Goal: Check status: Check status

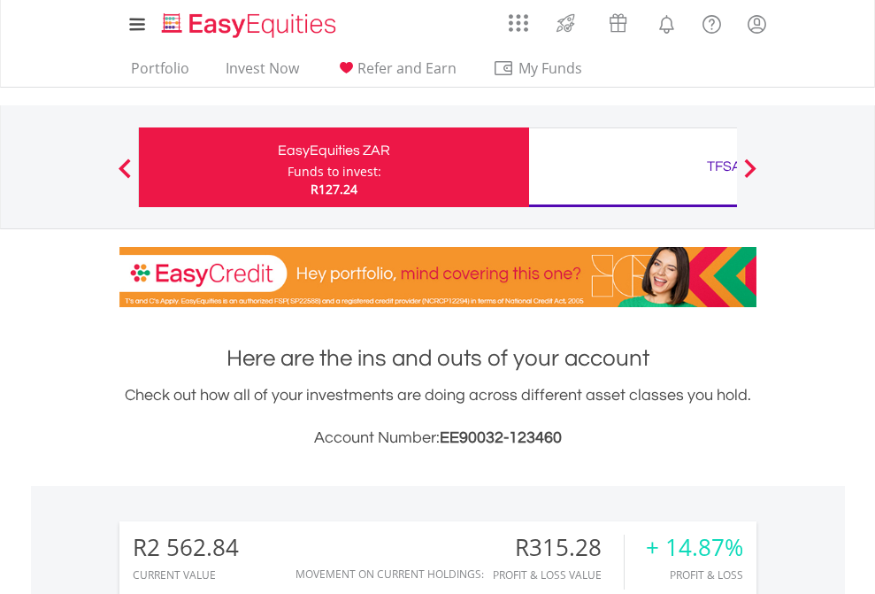
scroll to position [170, 278]
click at [287, 167] on div "Funds to invest:" at bounding box center [334, 172] width 94 height 18
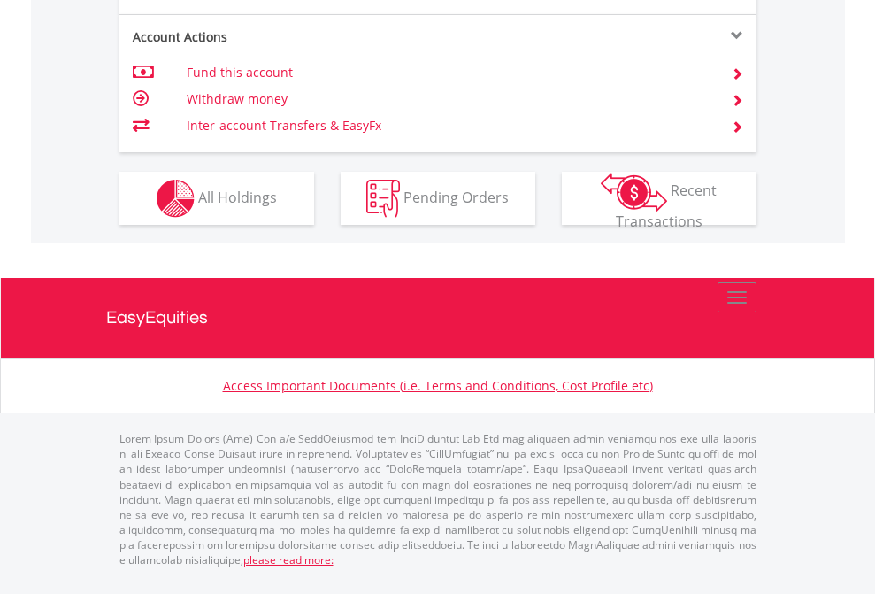
scroll to position [1802, 0]
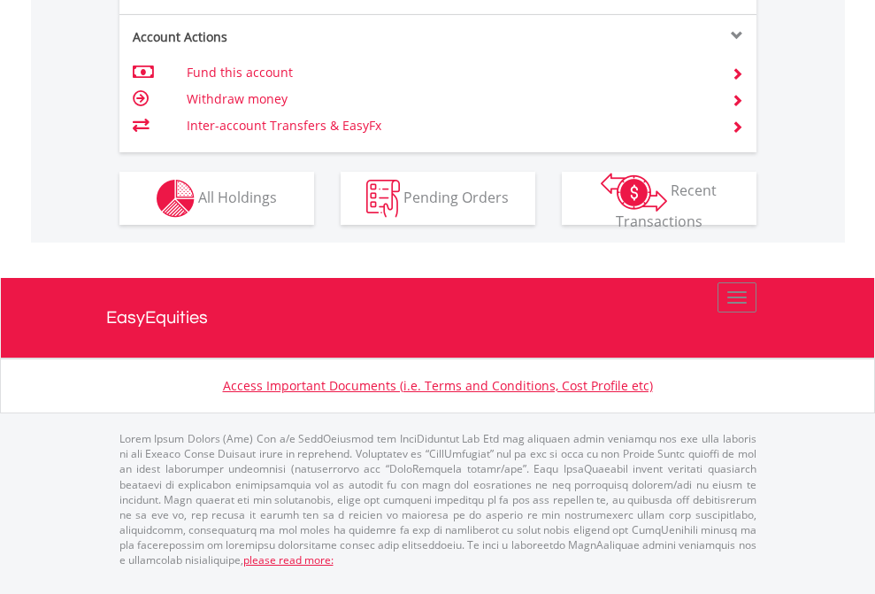
scroll to position [127, 0]
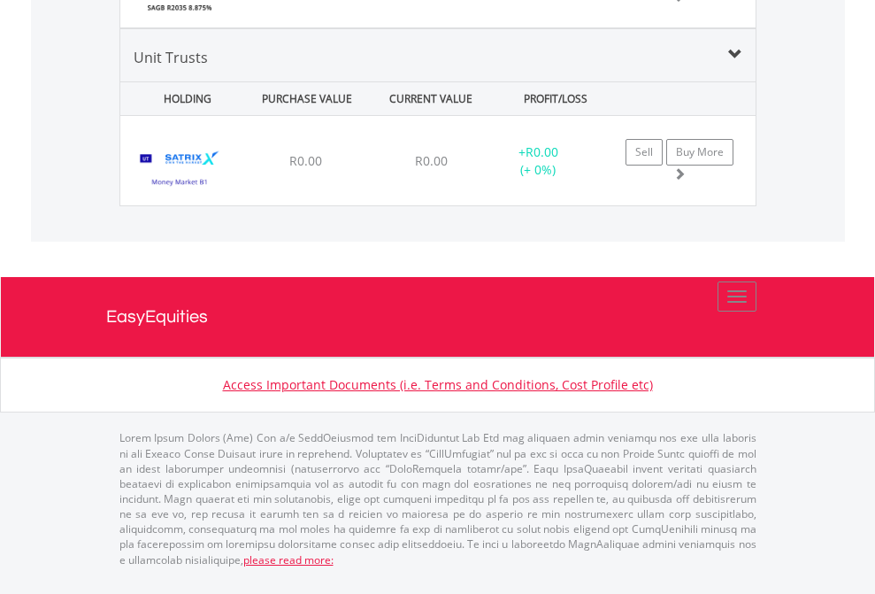
scroll to position [170, 278]
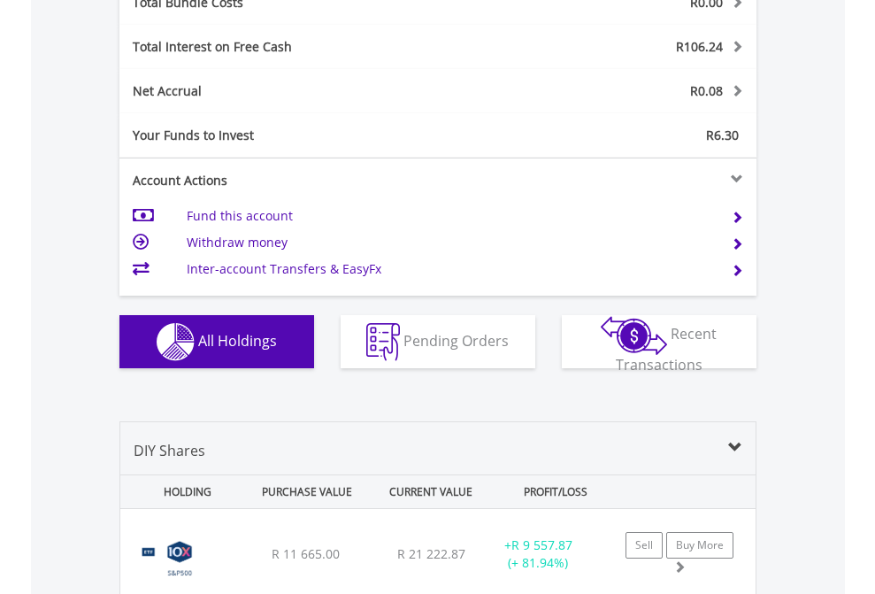
scroll to position [2073, 0]
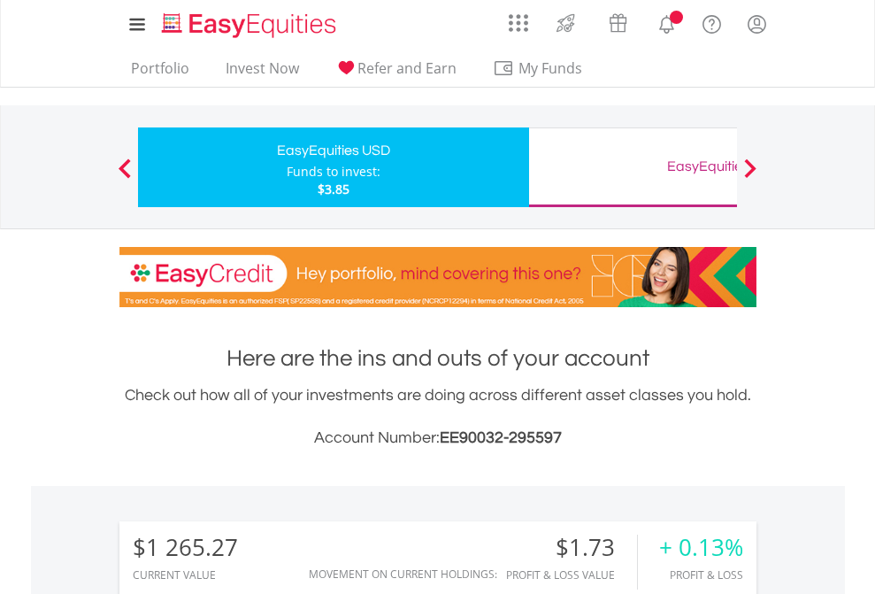
scroll to position [170, 278]
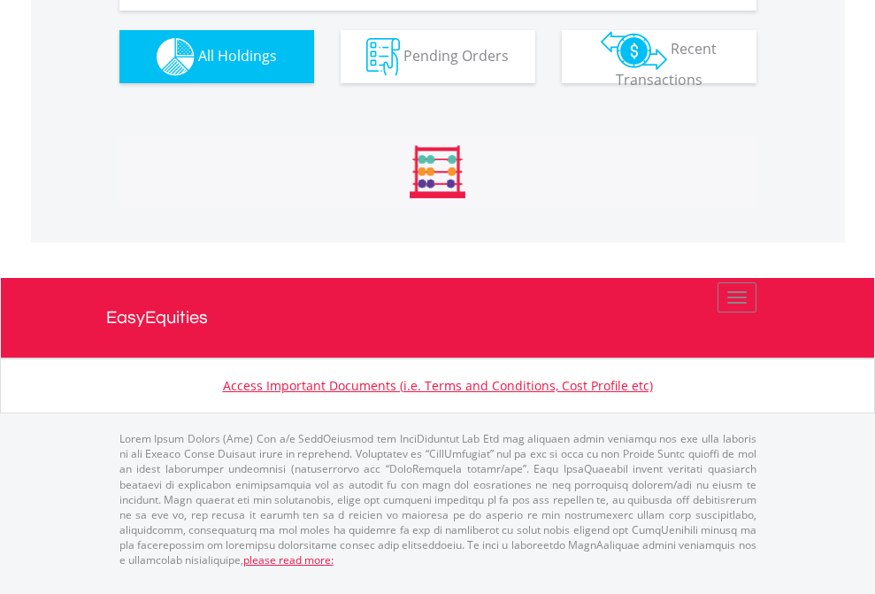
scroll to position [1967, 0]
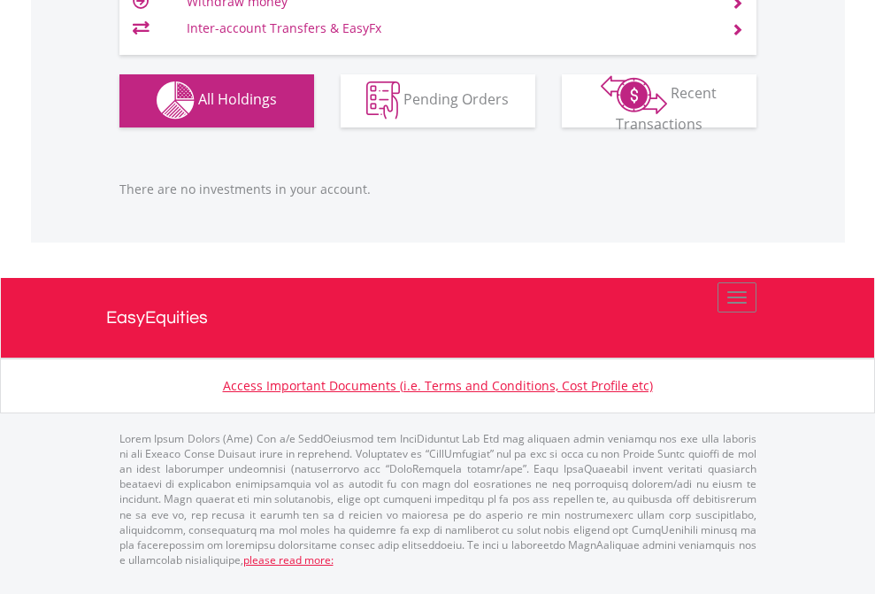
scroll to position [170, 278]
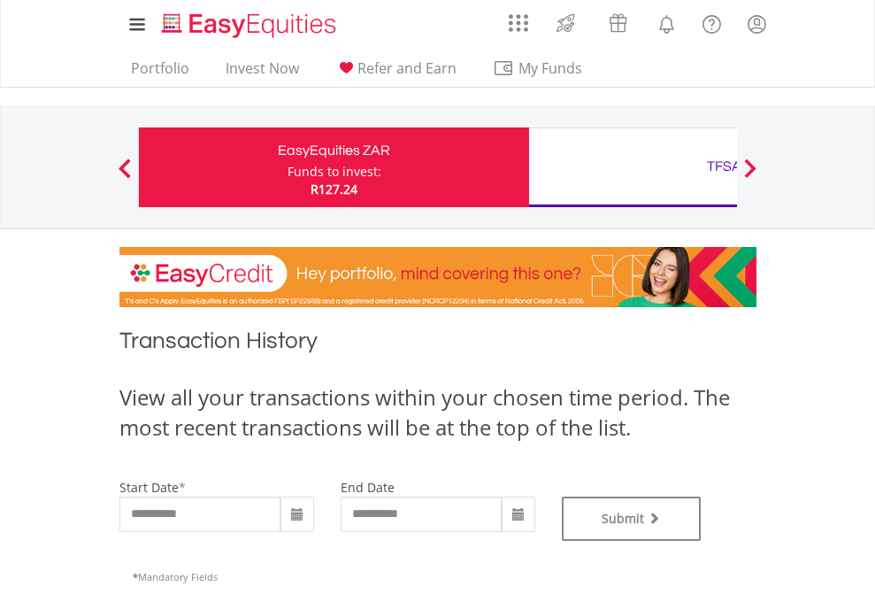
type input "**********"
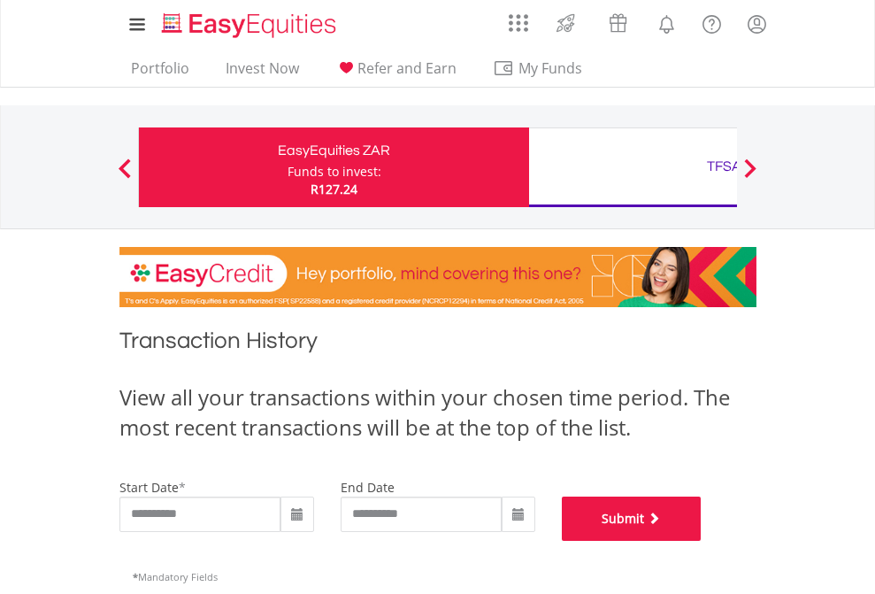
click at [701, 540] on button "Submit" at bounding box center [632, 518] width 140 height 44
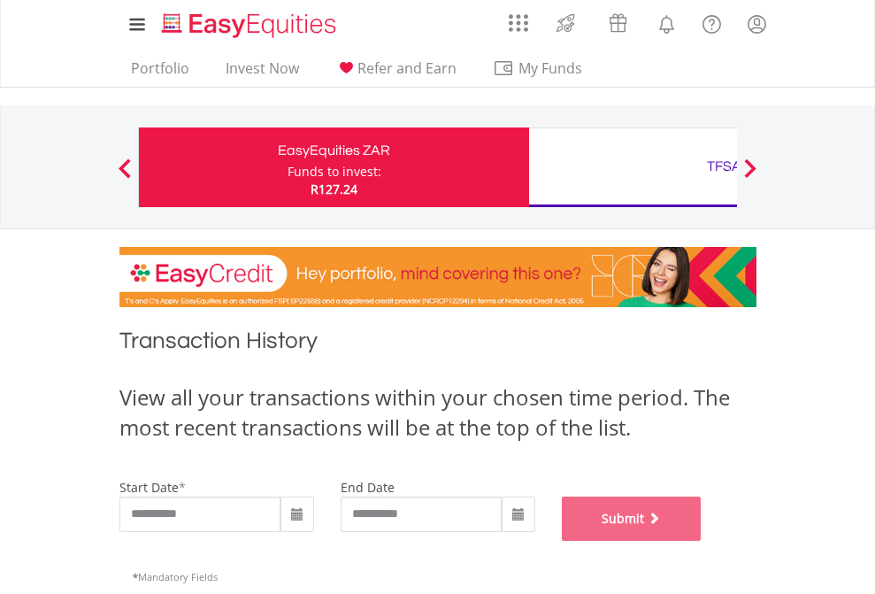
scroll to position [717, 0]
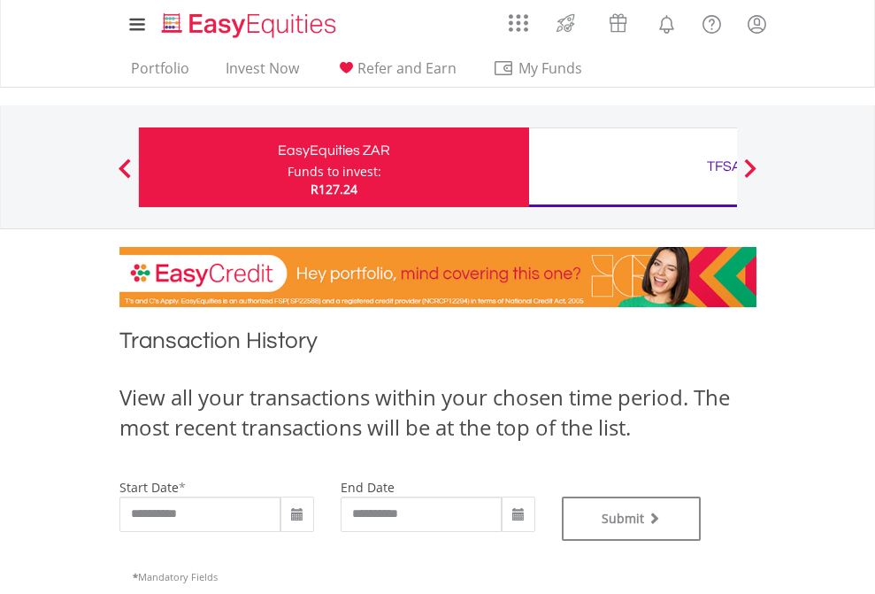
click at [632, 167] on div "TFSA" at bounding box center [724, 166] width 369 height 25
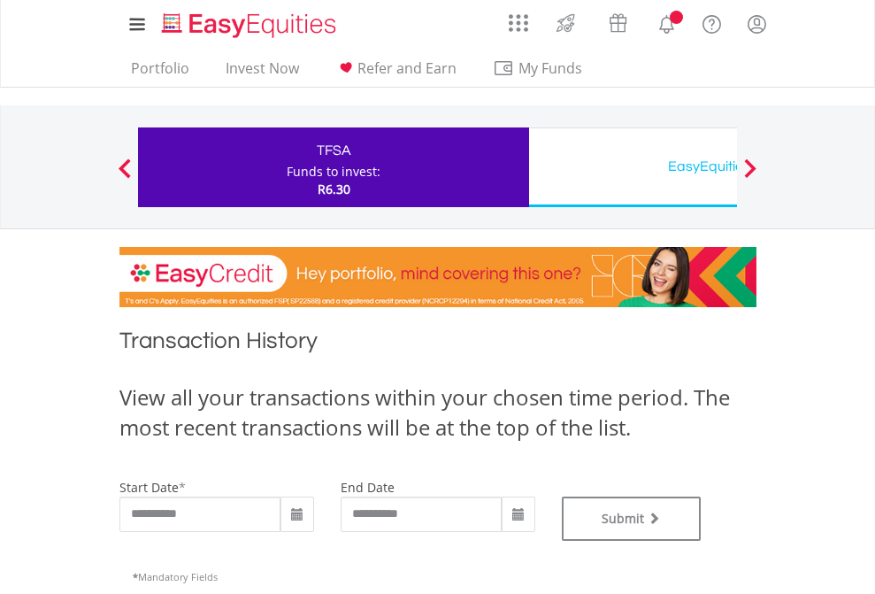
type input "**********"
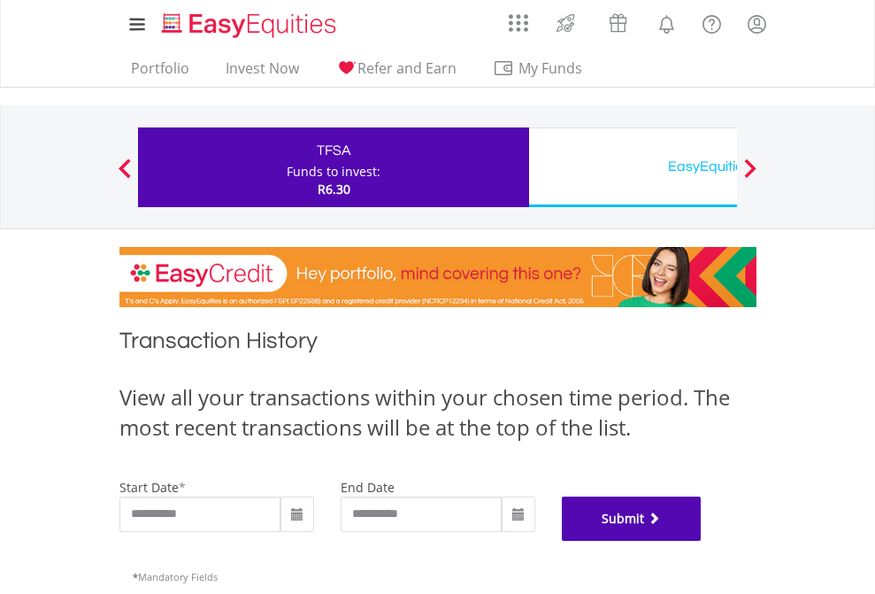
click at [701, 540] on button "Submit" at bounding box center [632, 518] width 140 height 44
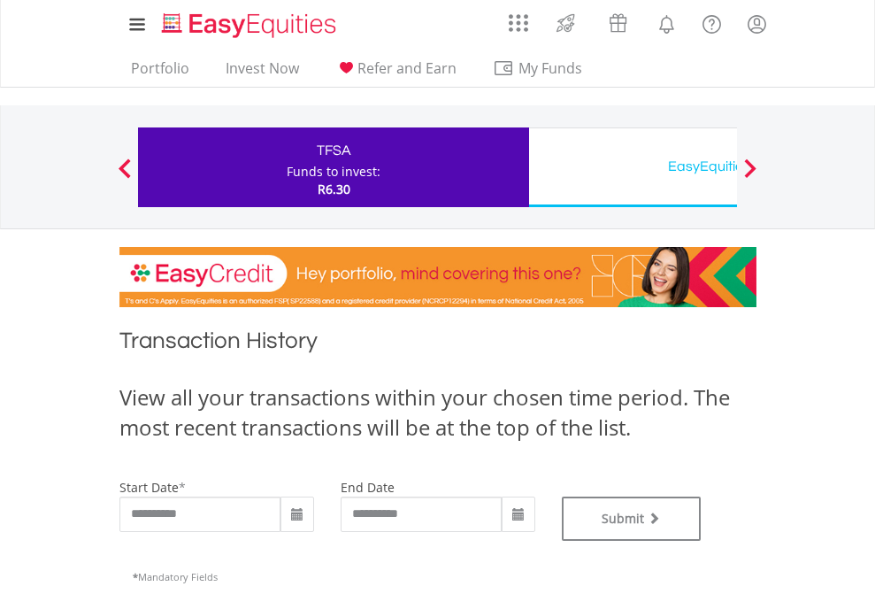
click at [632, 167] on div "EasyEquities USD" at bounding box center [724, 166] width 369 height 25
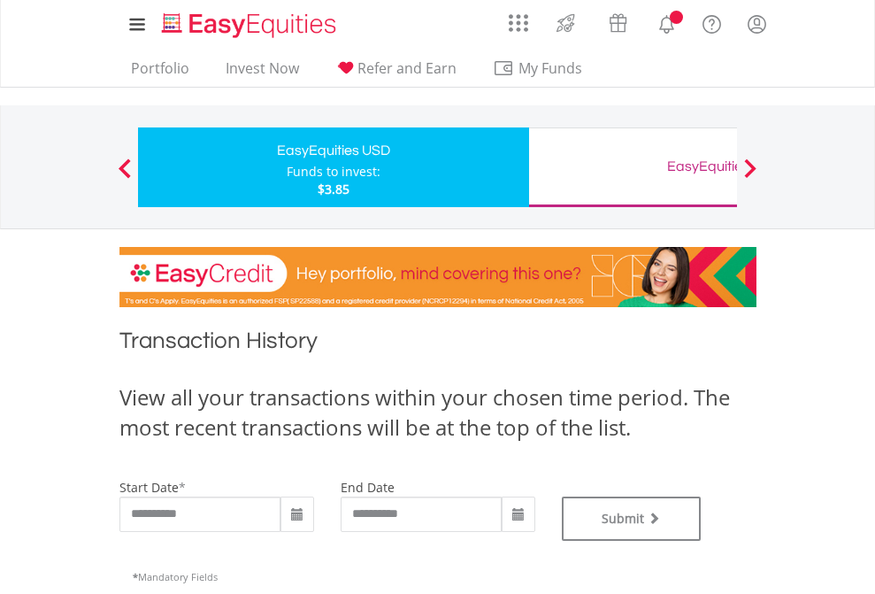
type input "**********"
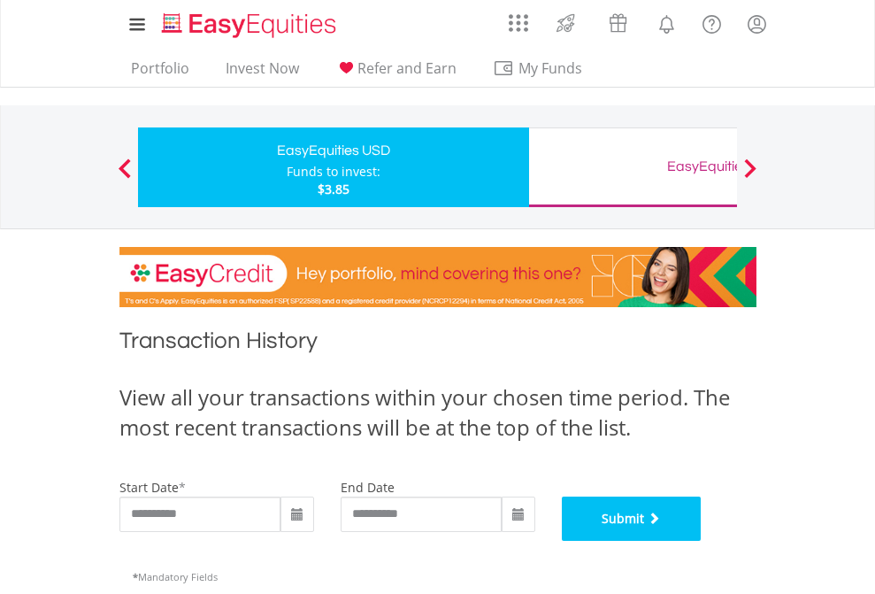
click at [701, 540] on button "Submit" at bounding box center [632, 518] width 140 height 44
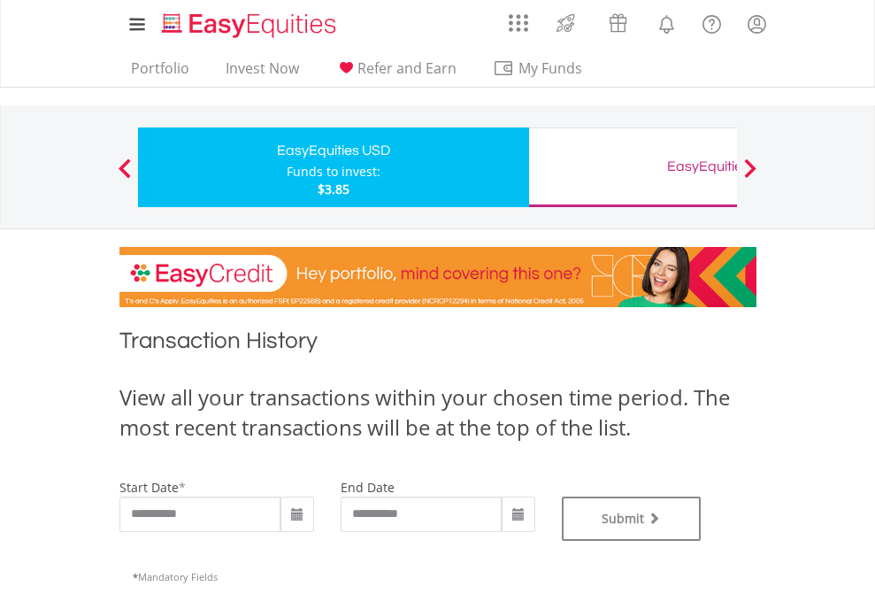
click at [632, 167] on div "EasyEquities GBP" at bounding box center [724, 166] width 369 height 25
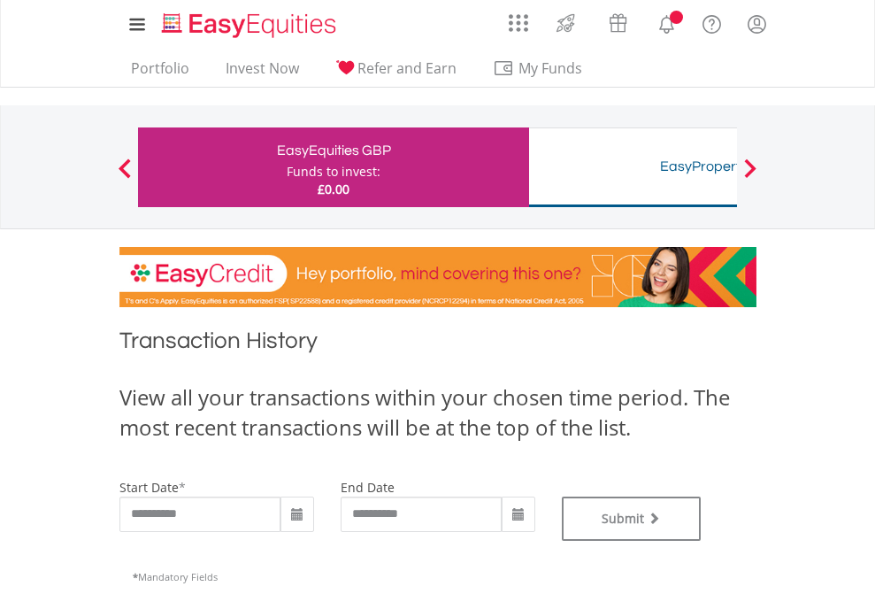
type input "**********"
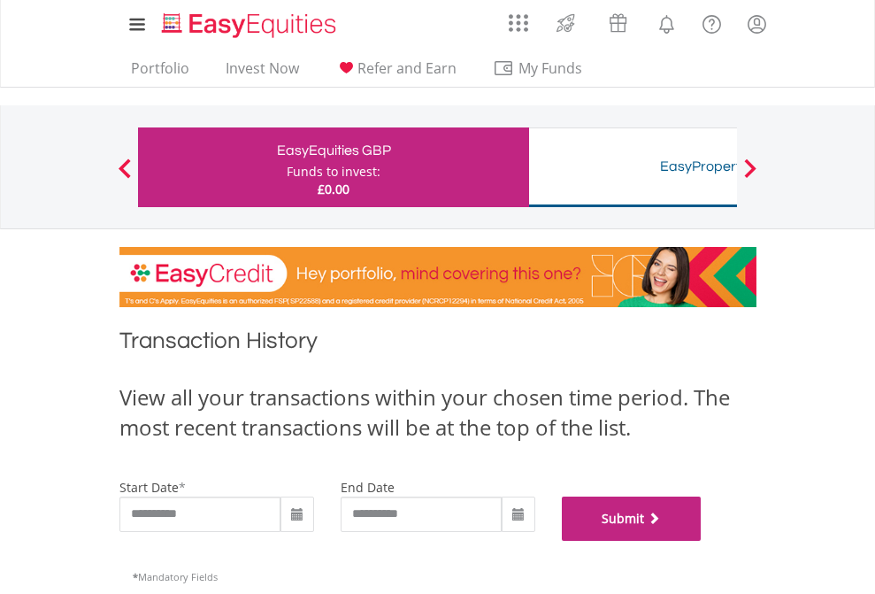
click at [701, 540] on button "Submit" at bounding box center [632, 518] width 140 height 44
